Goal: Task Accomplishment & Management: Use online tool/utility

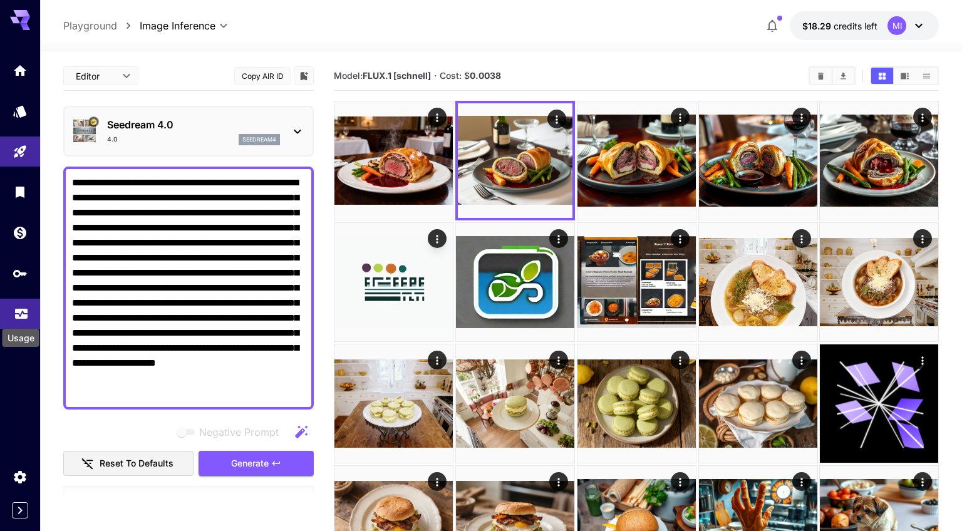
click at [14, 313] on icon "Usage" at bounding box center [21, 309] width 15 height 15
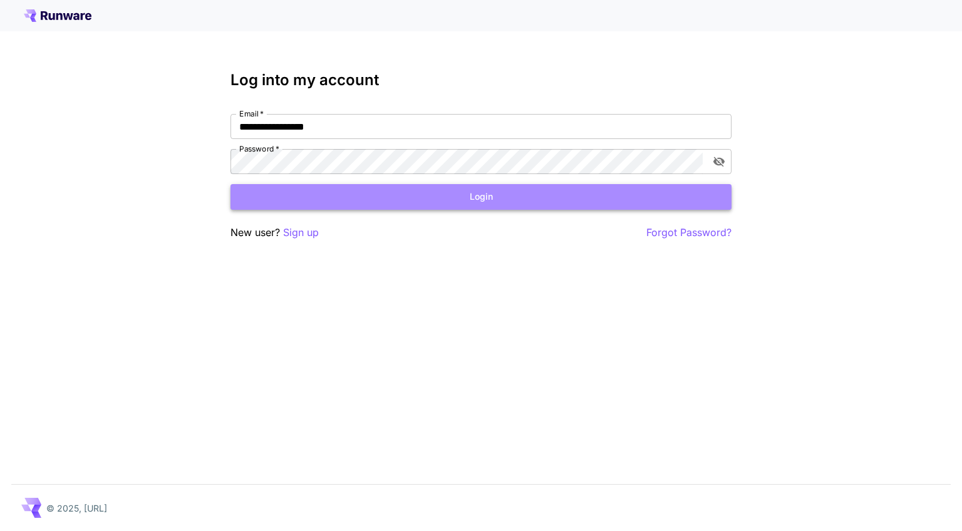
click at [402, 197] on button "Login" at bounding box center [480, 197] width 501 height 26
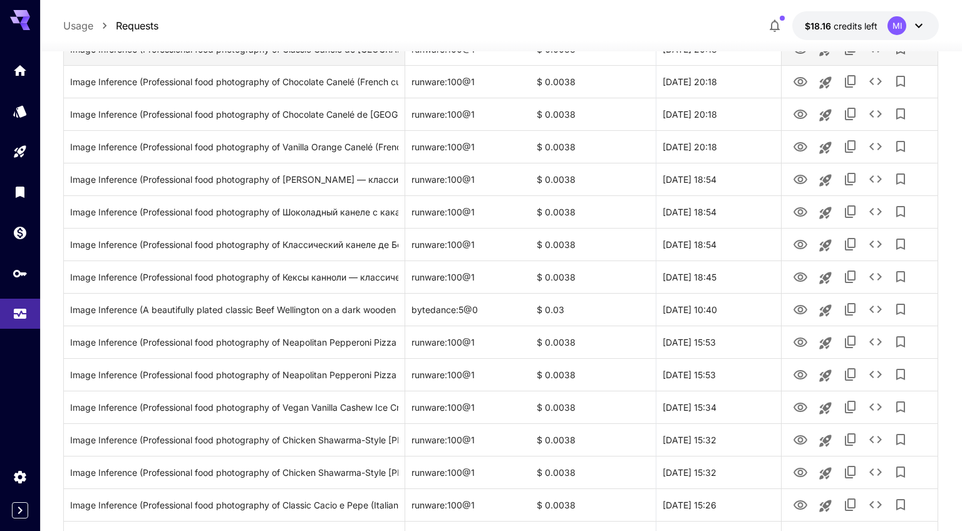
scroll to position [353, 0]
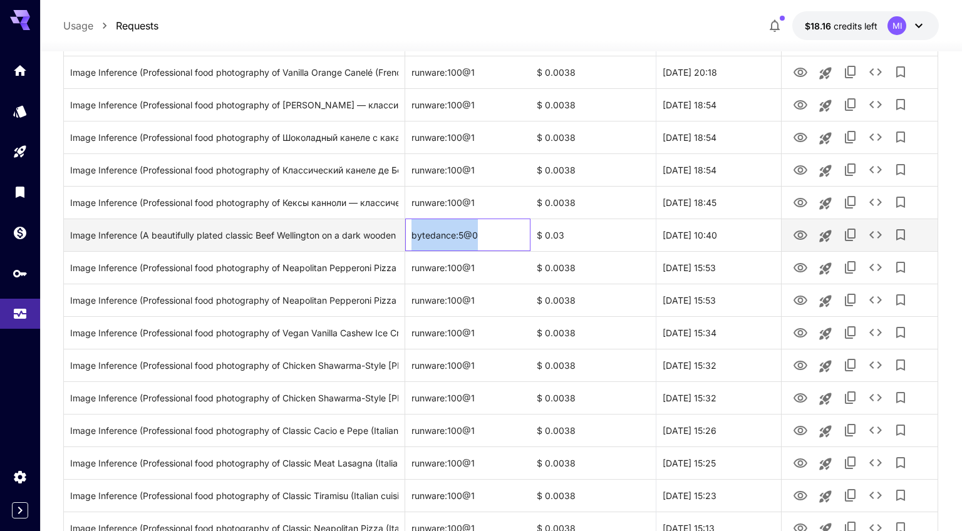
drag, startPoint x: 488, startPoint y: 236, endPoint x: 408, endPoint y: 243, distance: 80.4
click at [408, 243] on div "bytedance:5@0" at bounding box center [467, 234] width 125 height 33
copy div "bytedance:5@0"
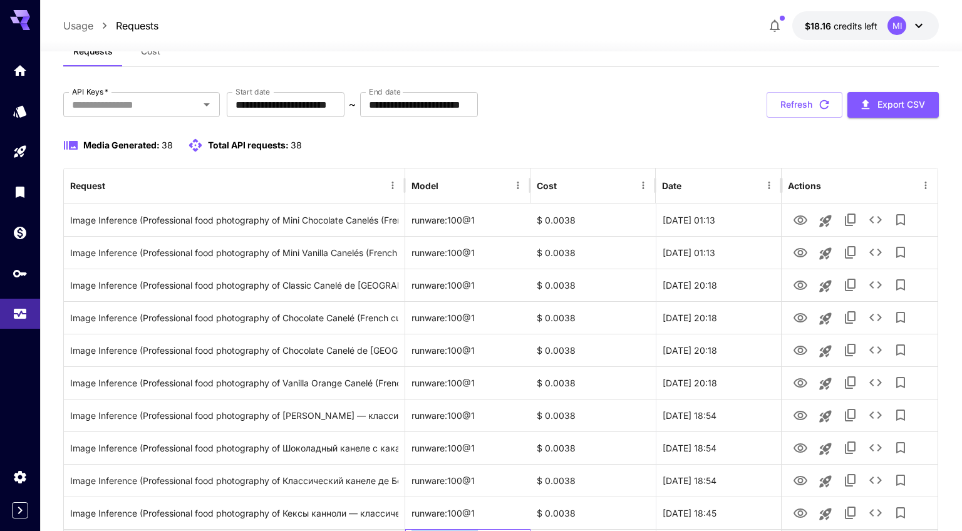
scroll to position [39, 0]
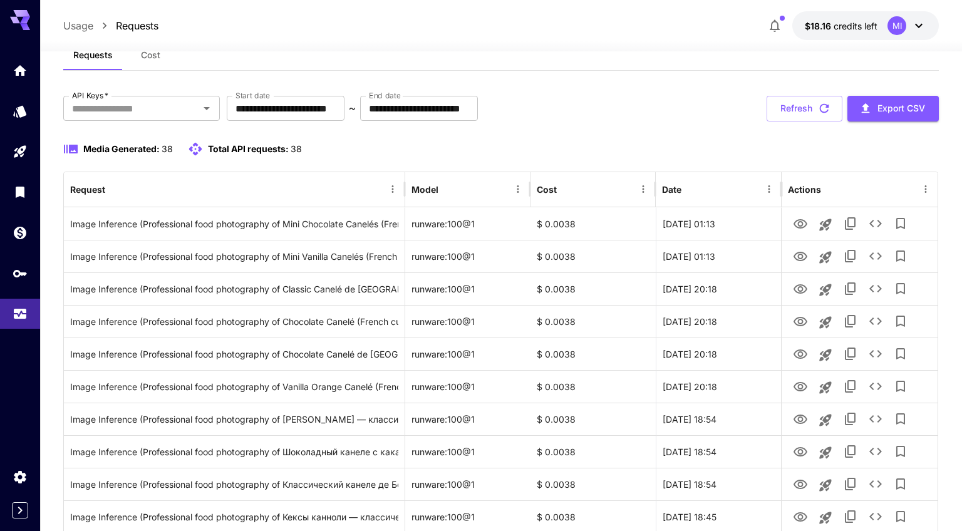
click at [681, 58] on div "Requests Cost" at bounding box center [500, 55] width 875 height 31
